Goal: Task Accomplishment & Management: Manage account settings

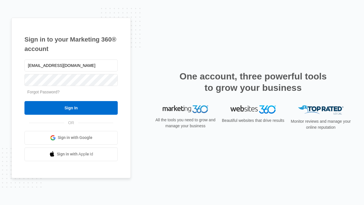
type input "[EMAIL_ADDRESS][DOMAIN_NAME]"
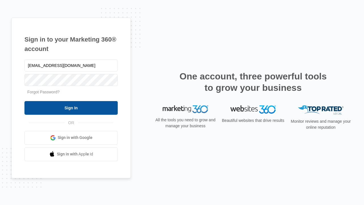
click at [71, 107] on input "Sign In" at bounding box center [70, 108] width 93 height 14
